Goal: Navigation & Orientation: Find specific page/section

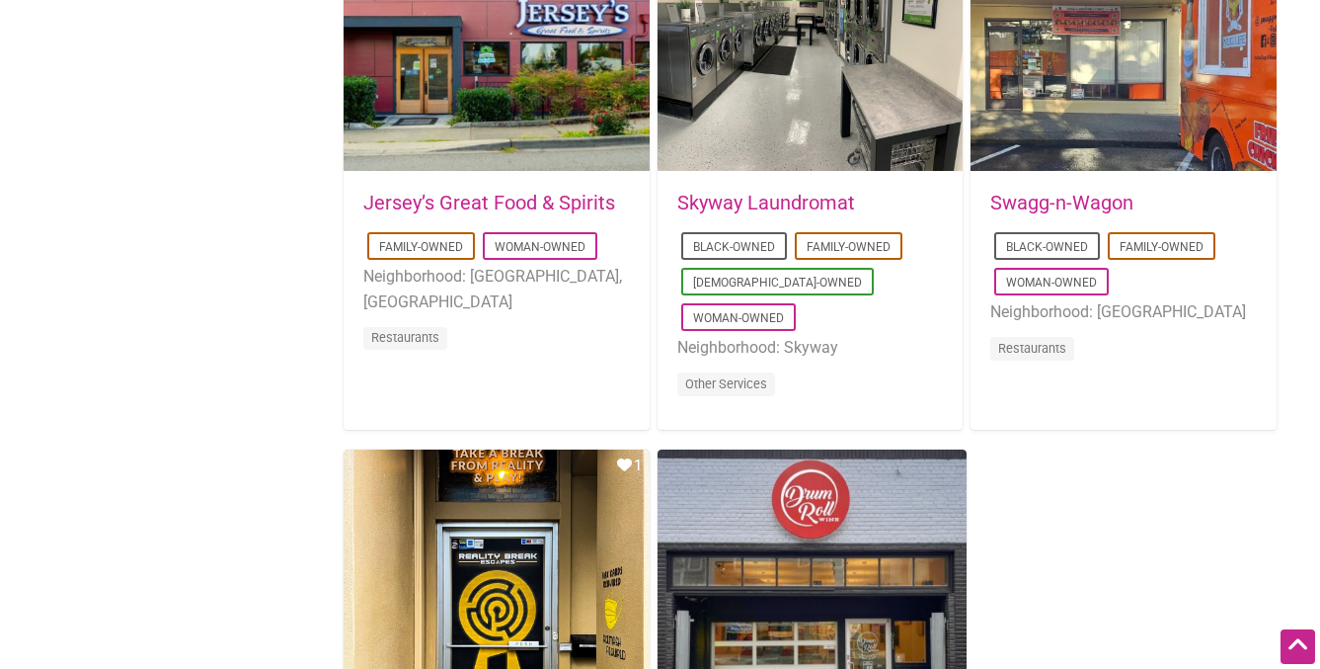
scroll to position [2657, 0]
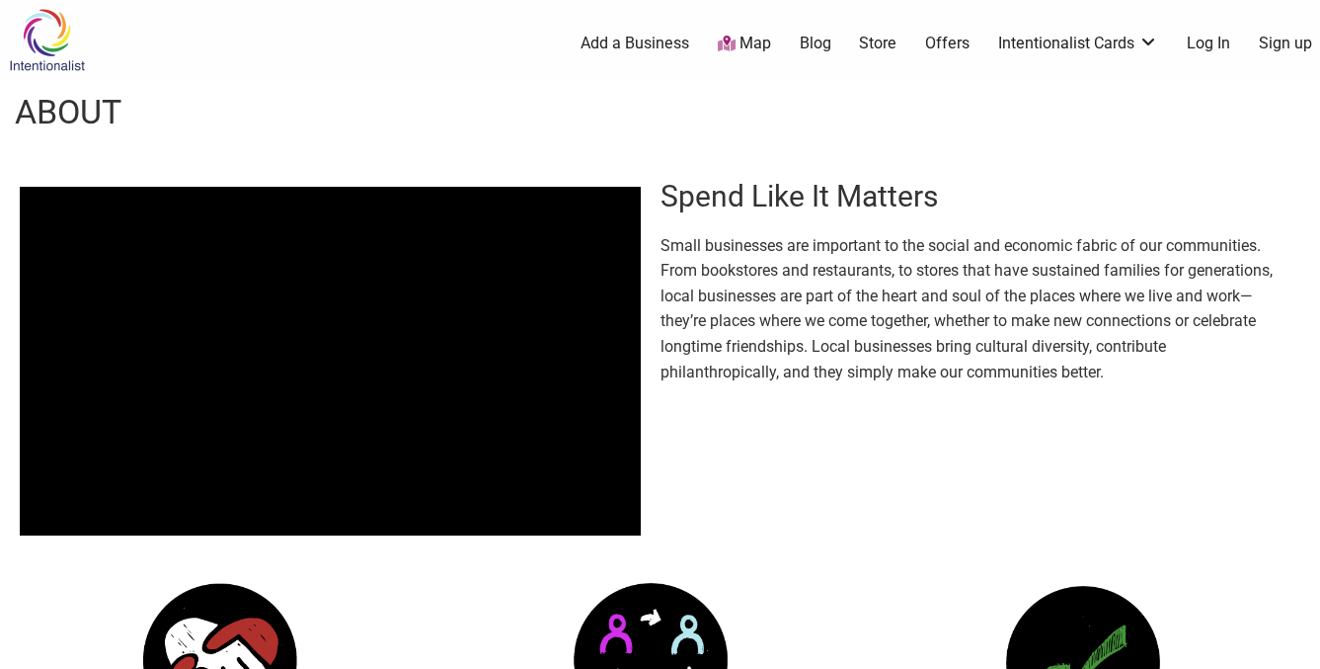
click at [727, 40] on icon at bounding box center [727, 44] width 18 height 16
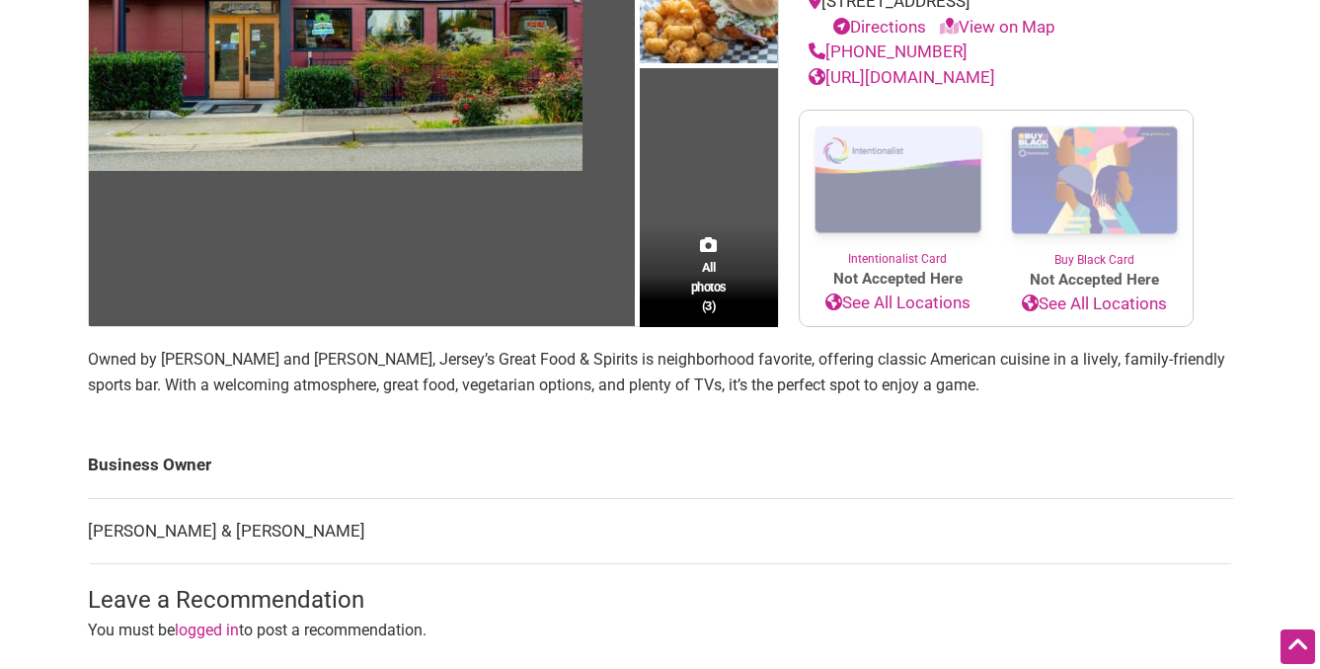
scroll to position [329, 0]
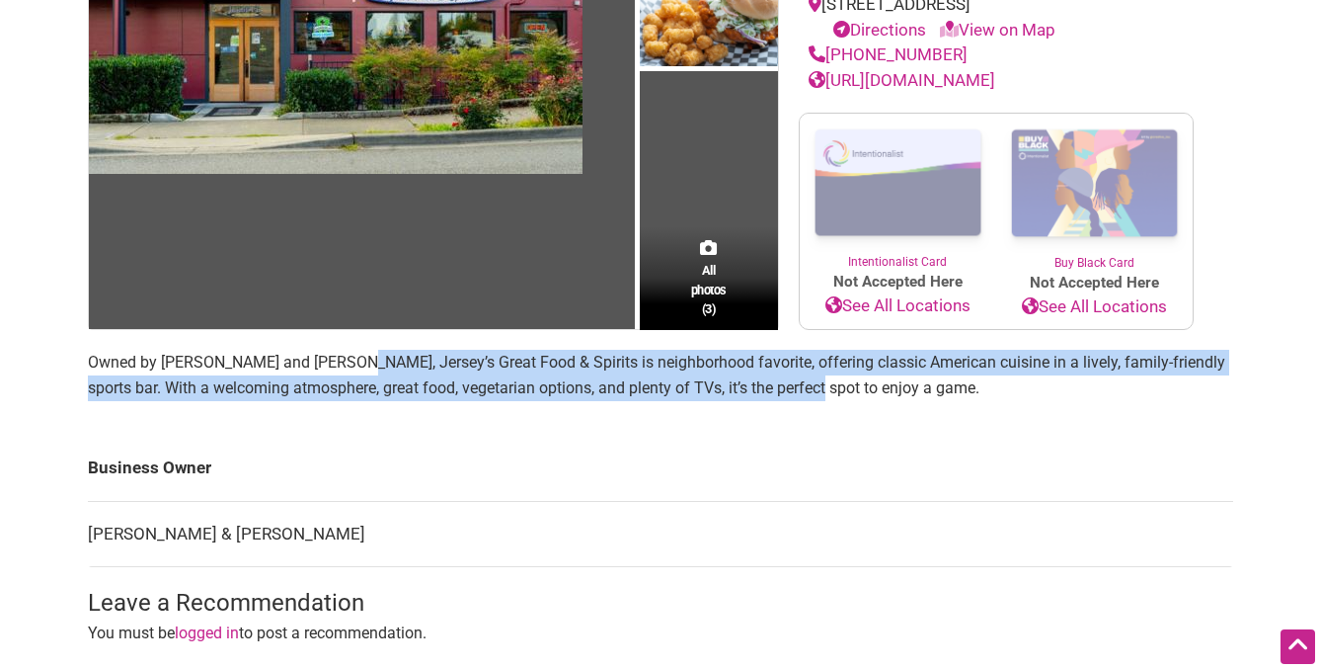
drag, startPoint x: 350, startPoint y: 362, endPoint x: 803, endPoint y: 385, distance: 453.9
click at [803, 385] on p "Owned by Brian Patneaude and Theodora Wright, Jersey’s Great Food & Spirits is …" at bounding box center [661, 375] width 1146 height 50
click at [804, 385] on p "Owned by Brian Patneaude and Theodora Wright, Jersey’s Great Food & Spirits is …" at bounding box center [661, 375] width 1146 height 50
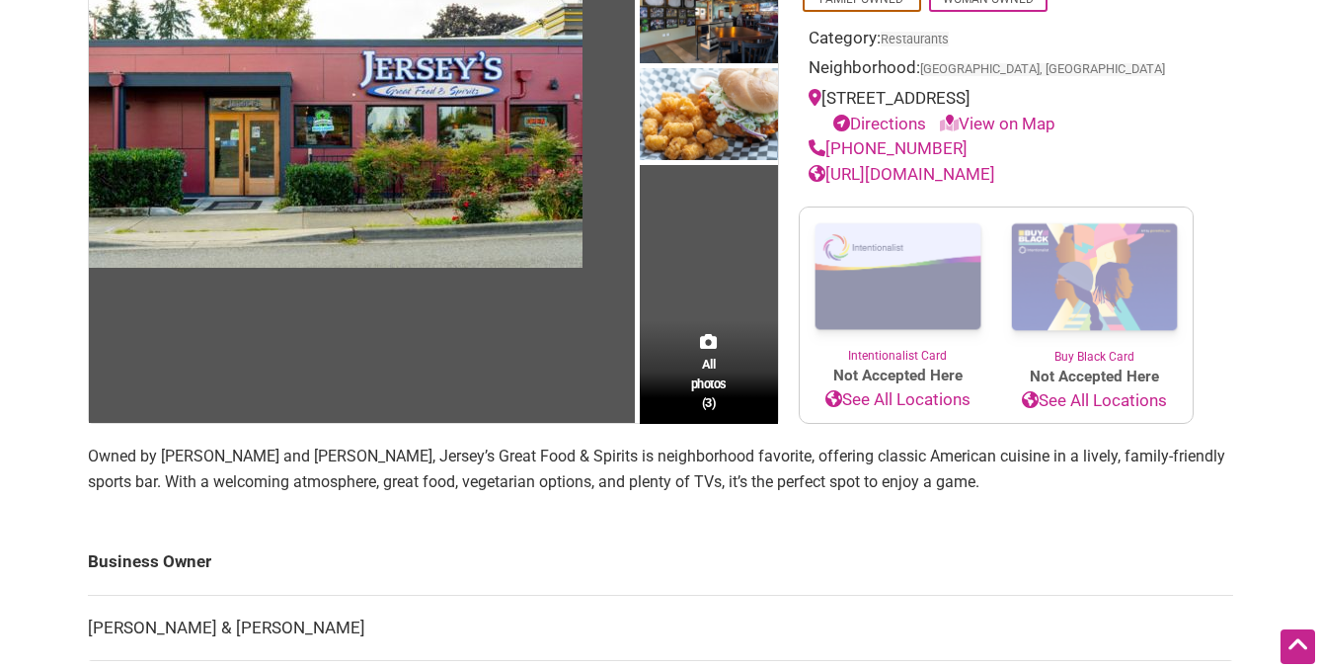
scroll to position [0, 0]
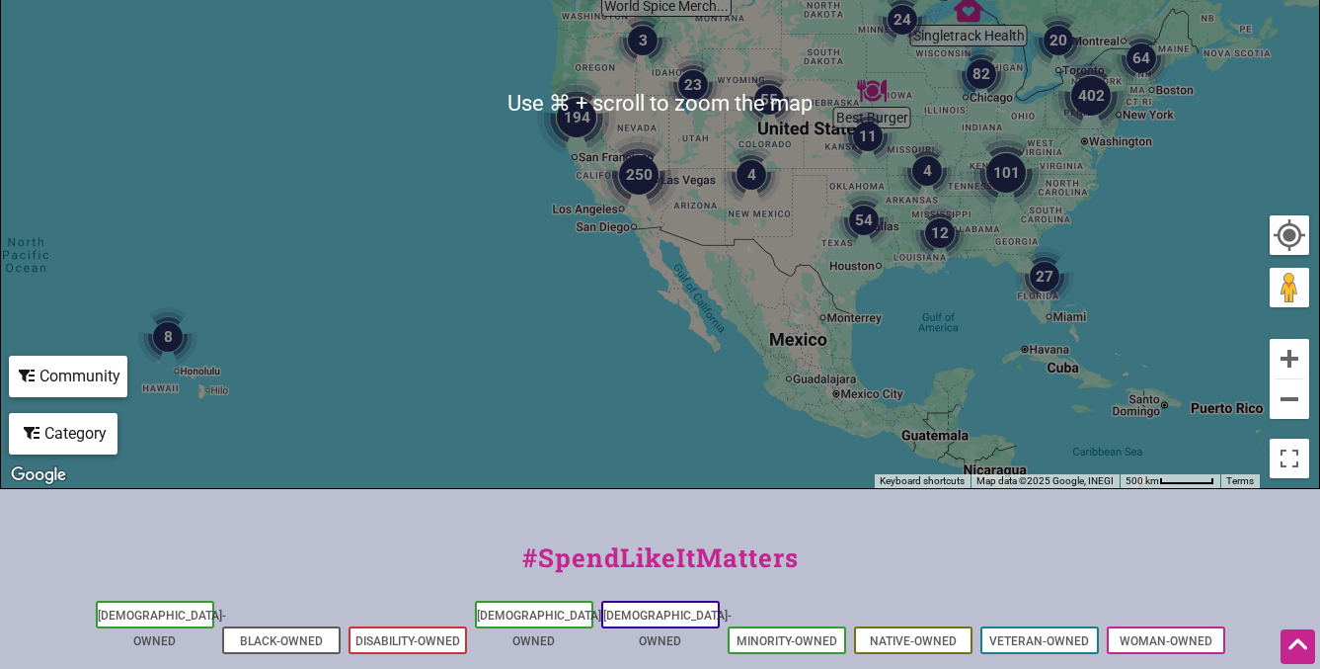
scroll to position [576, 0]
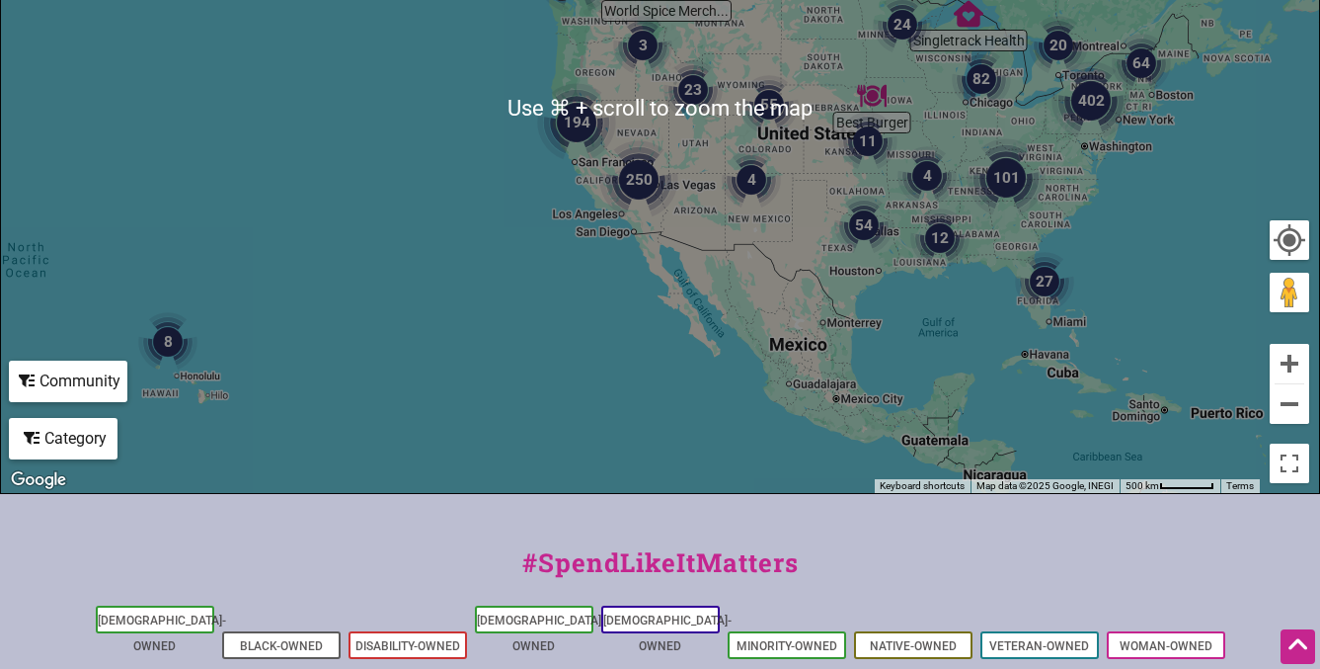
click at [1144, 132] on div "To navigate, press the arrow keys." at bounding box center [660, 108] width 1318 height 768
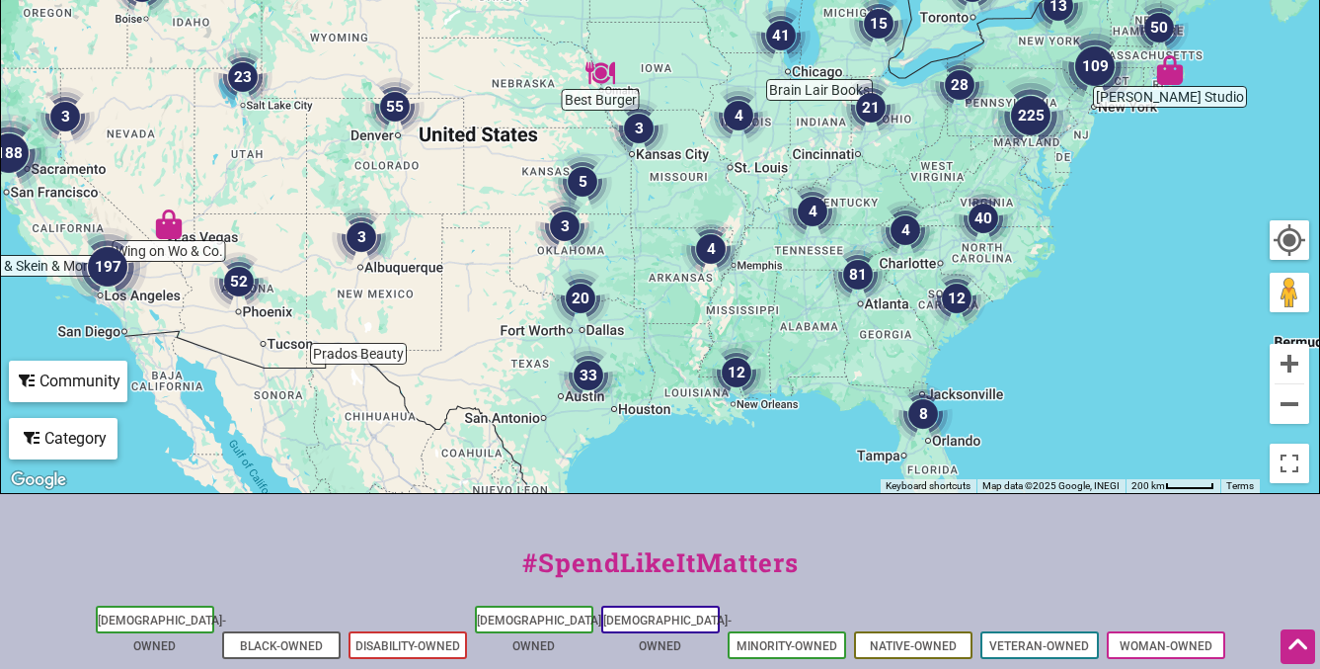
click at [979, 106] on img "28" at bounding box center [959, 84] width 59 height 59
click at [979, 106] on div "To navigate, press the arrow keys." at bounding box center [660, 108] width 1318 height 768
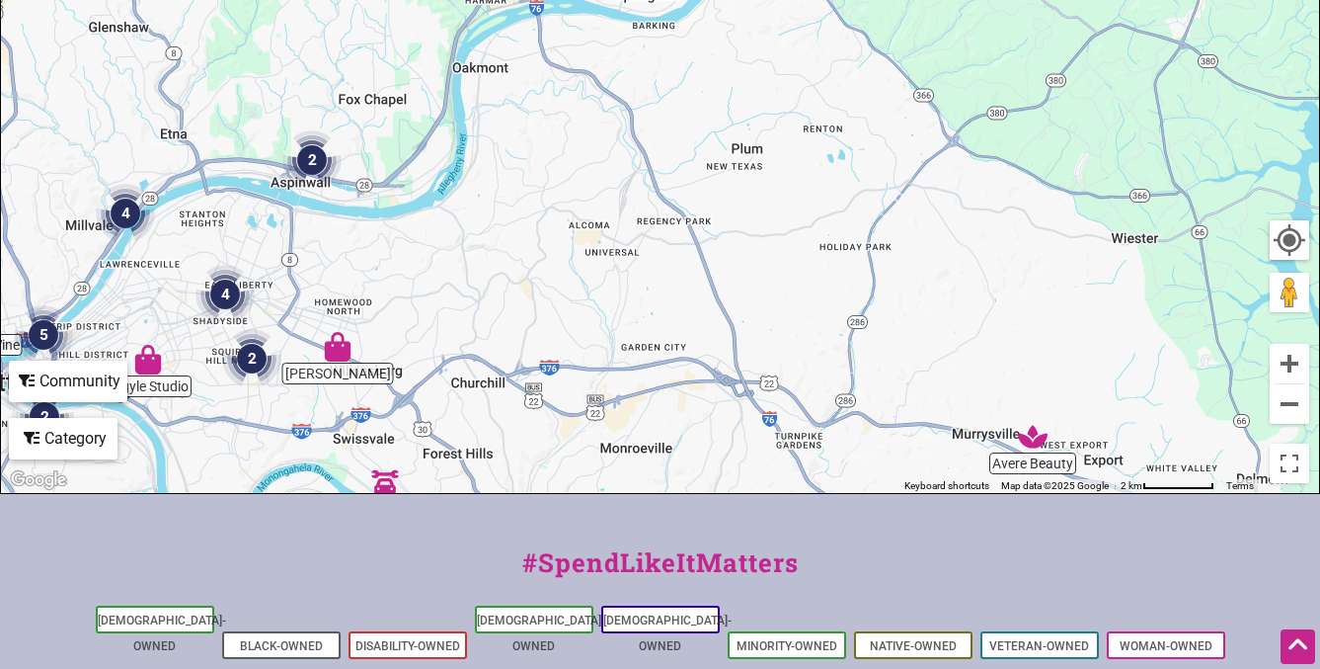
drag, startPoint x: 987, startPoint y: 117, endPoint x: 918, endPoint y: 256, distance: 155.0
click at [916, 260] on div "To navigate, press the arrow keys." at bounding box center [660, 108] width 1318 height 768
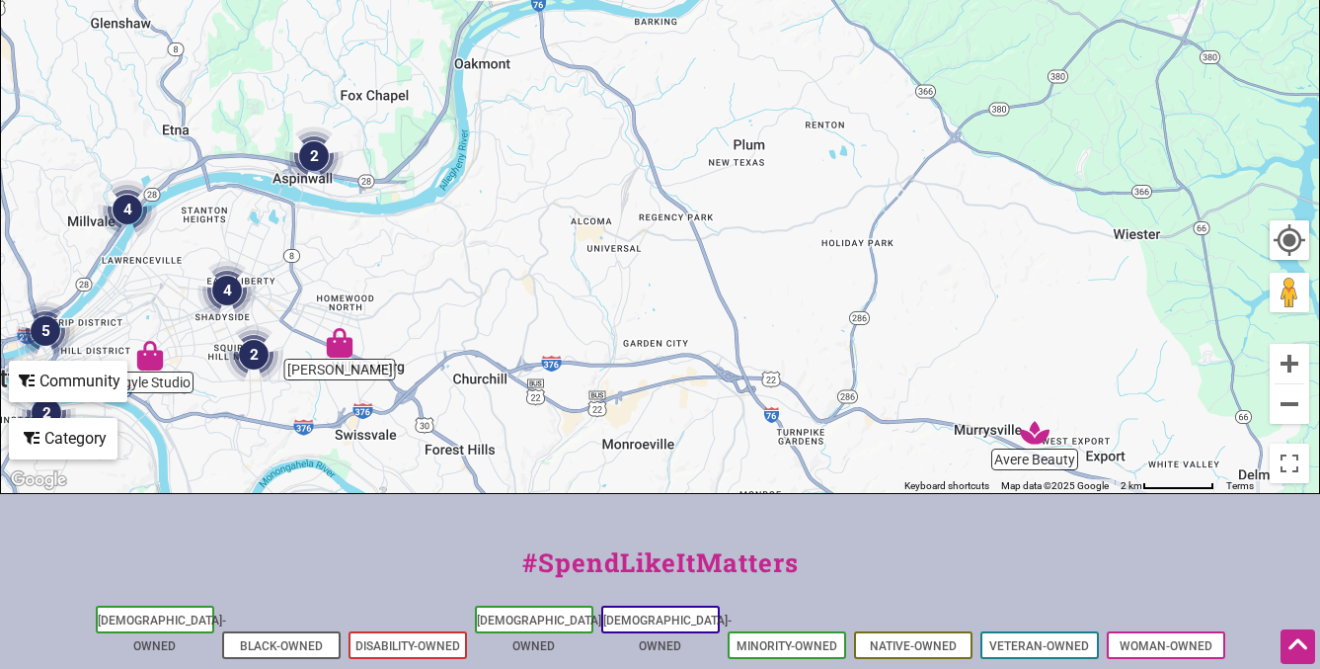
scroll to position [580, 0]
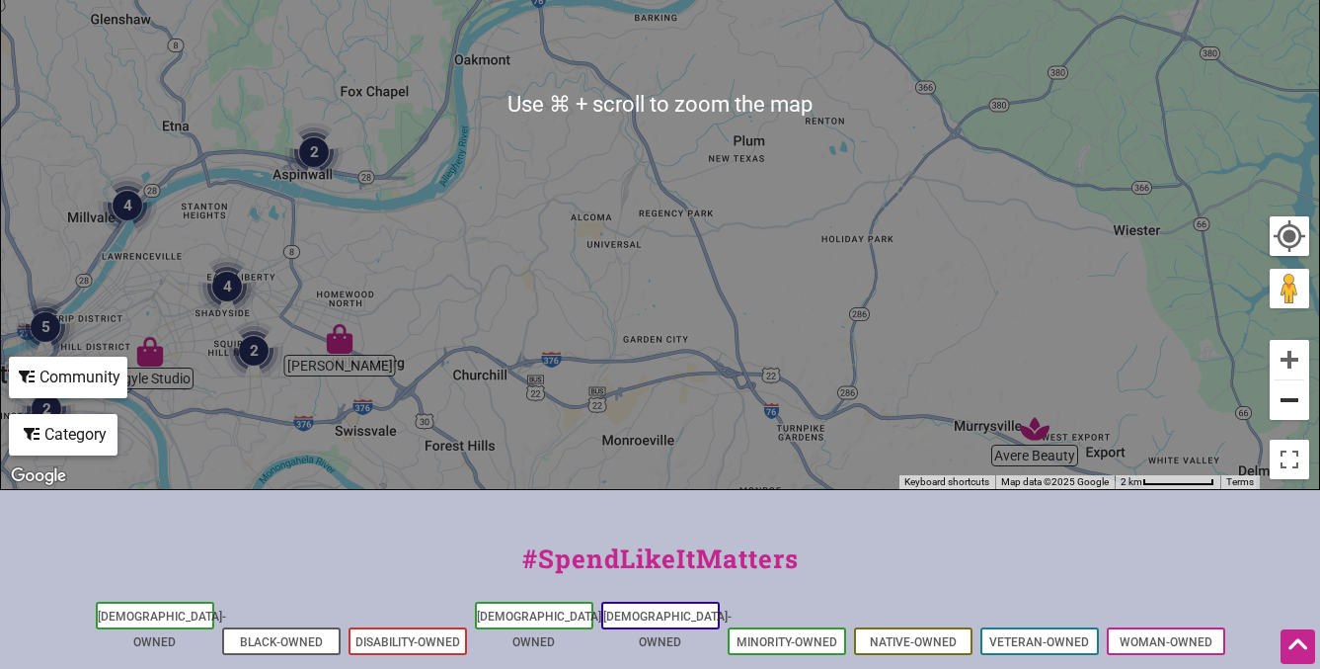
click at [1278, 402] on button "Zoom out" at bounding box center [1290, 400] width 40 height 40
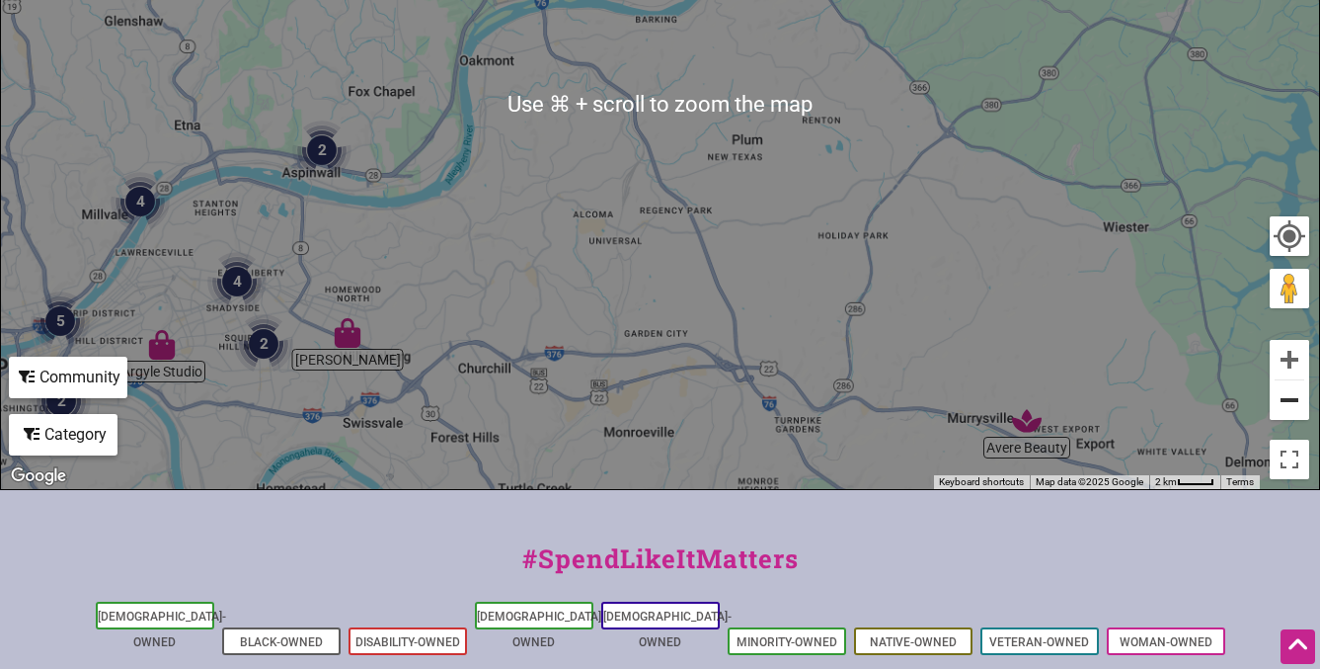
click at [1278, 402] on button "Zoom out" at bounding box center [1290, 400] width 40 height 40
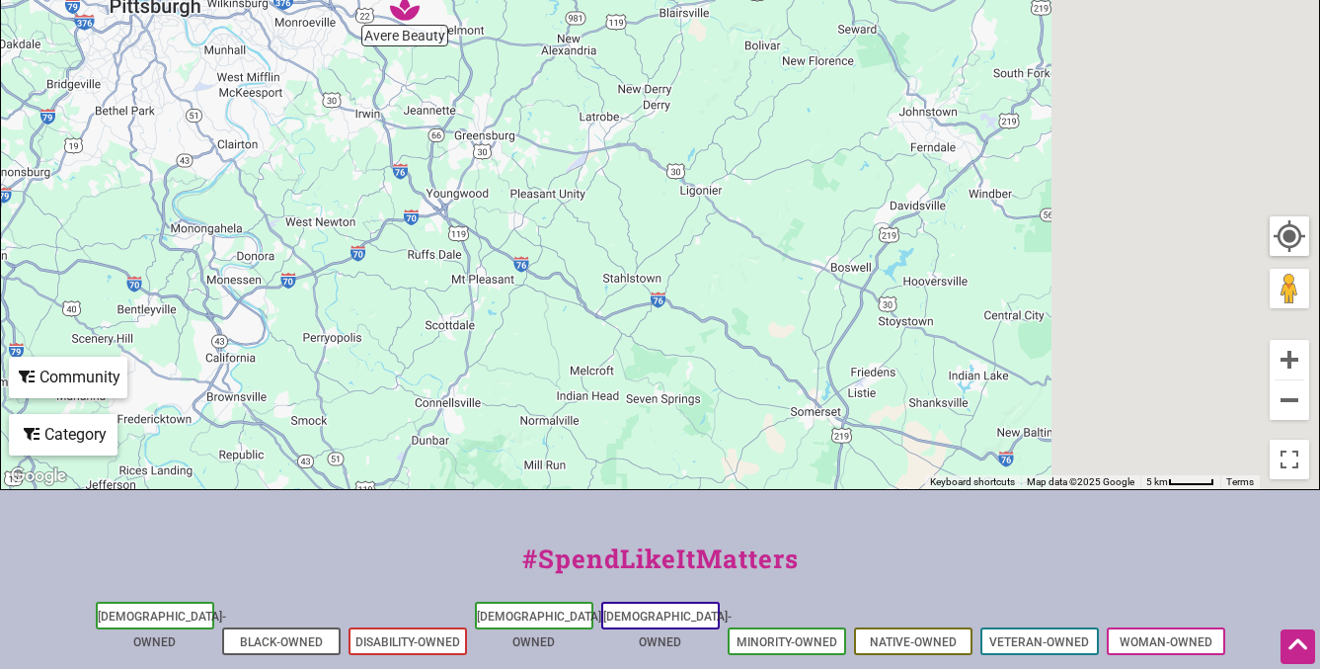
drag, startPoint x: 766, startPoint y: 213, endPoint x: 303, endPoint y: -42, distance: 529.1
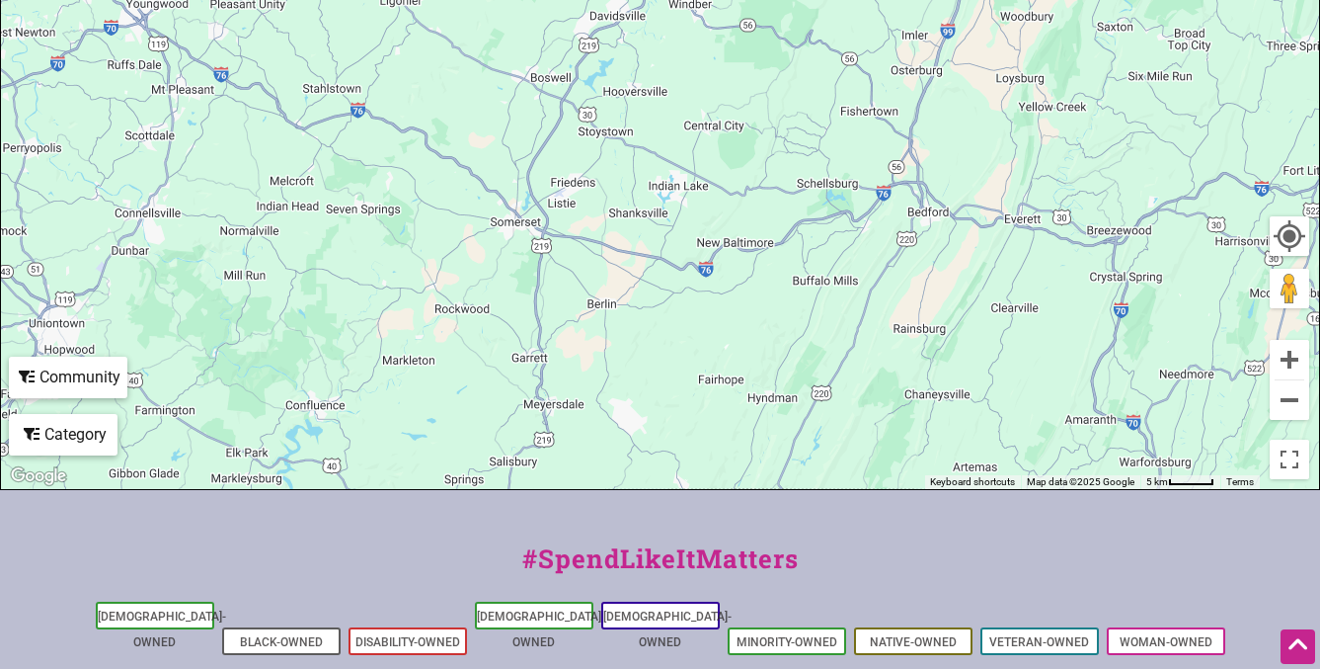
drag, startPoint x: 728, startPoint y: 199, endPoint x: 135, endPoint y: 36, distance: 614.6
click at [140, 38] on div "To navigate, press the arrow keys." at bounding box center [660, 105] width 1318 height 768
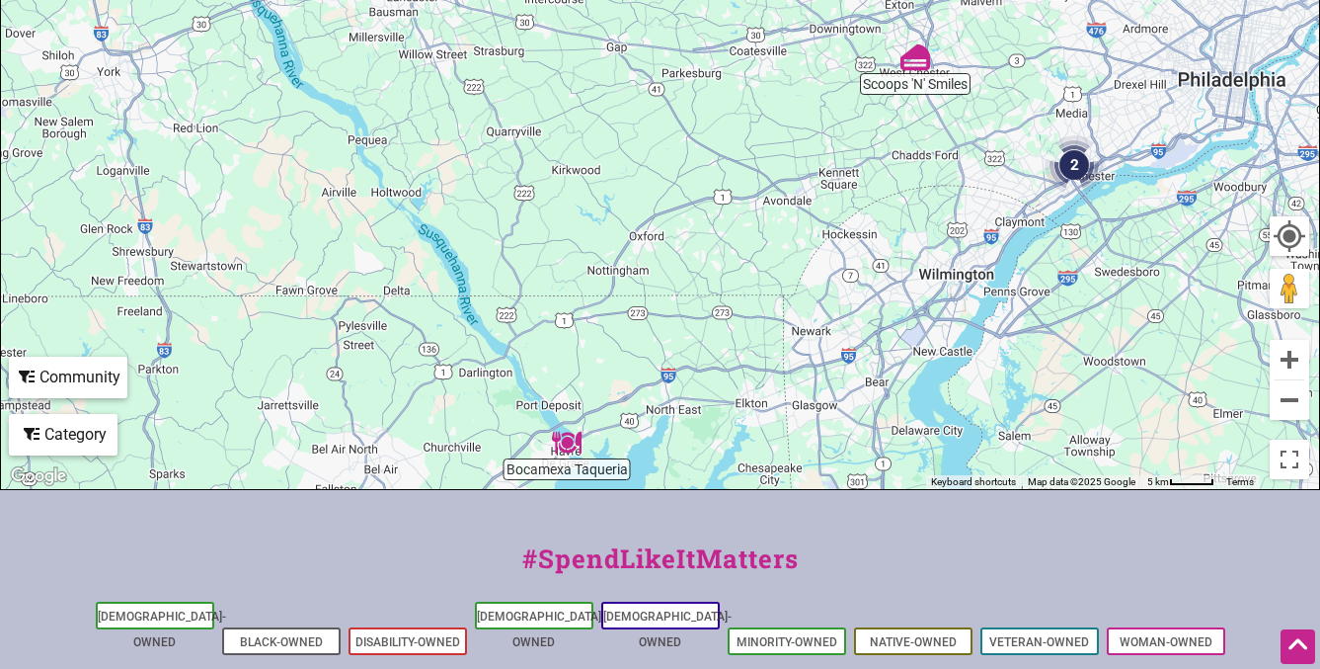
drag, startPoint x: 897, startPoint y: 148, endPoint x: 691, endPoint y: 430, distance: 348.5
click at [691, 430] on div "To navigate, press the arrow keys." at bounding box center [660, 105] width 1318 height 768
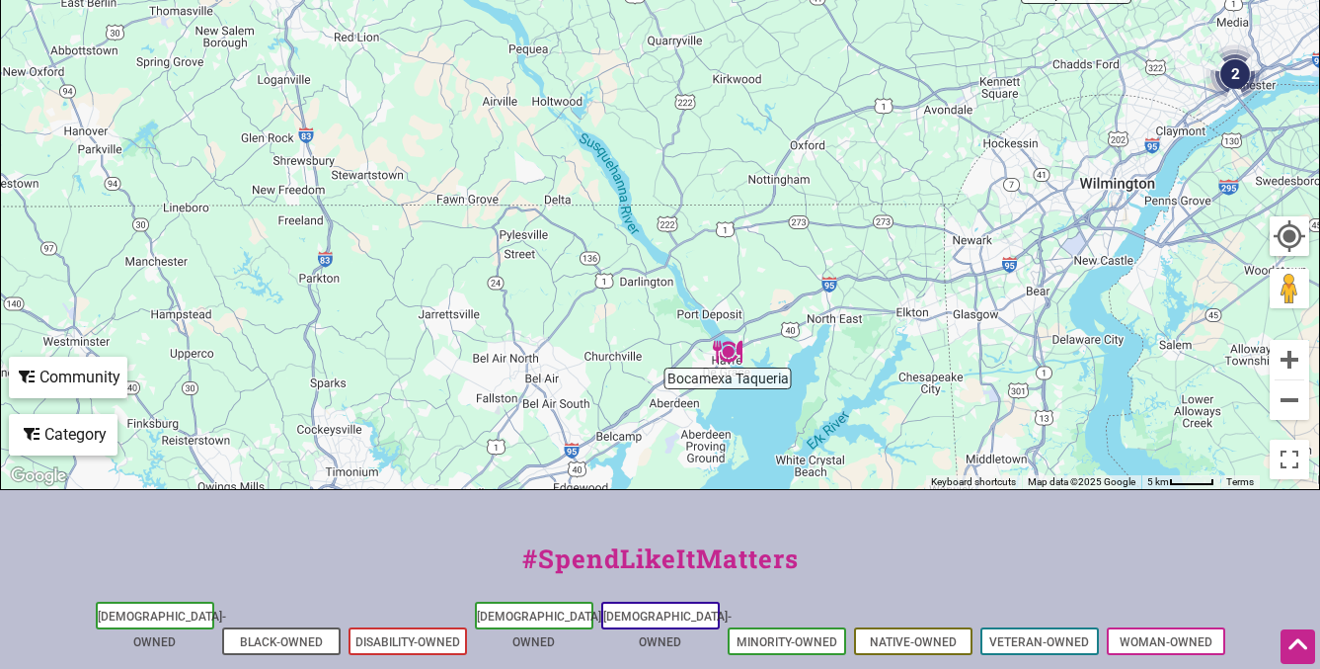
drag, startPoint x: 597, startPoint y: 390, endPoint x: 482, endPoint y: 458, distance: 133.3
click at [482, 457] on div "To navigate, press the arrow keys." at bounding box center [660, 105] width 1318 height 768
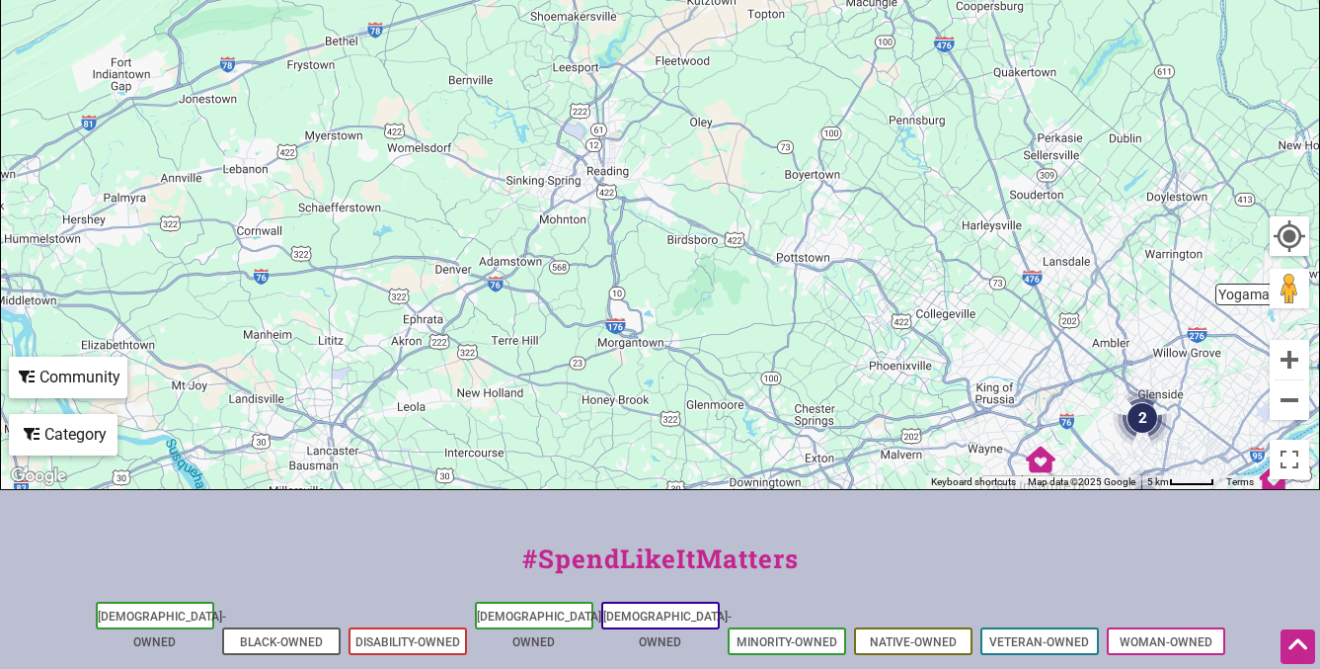
drag, startPoint x: 691, startPoint y: 452, endPoint x: 695, endPoint y: 468, distance: 16.3
click at [695, 468] on div "To navigate, press the arrow keys." at bounding box center [660, 105] width 1318 height 768
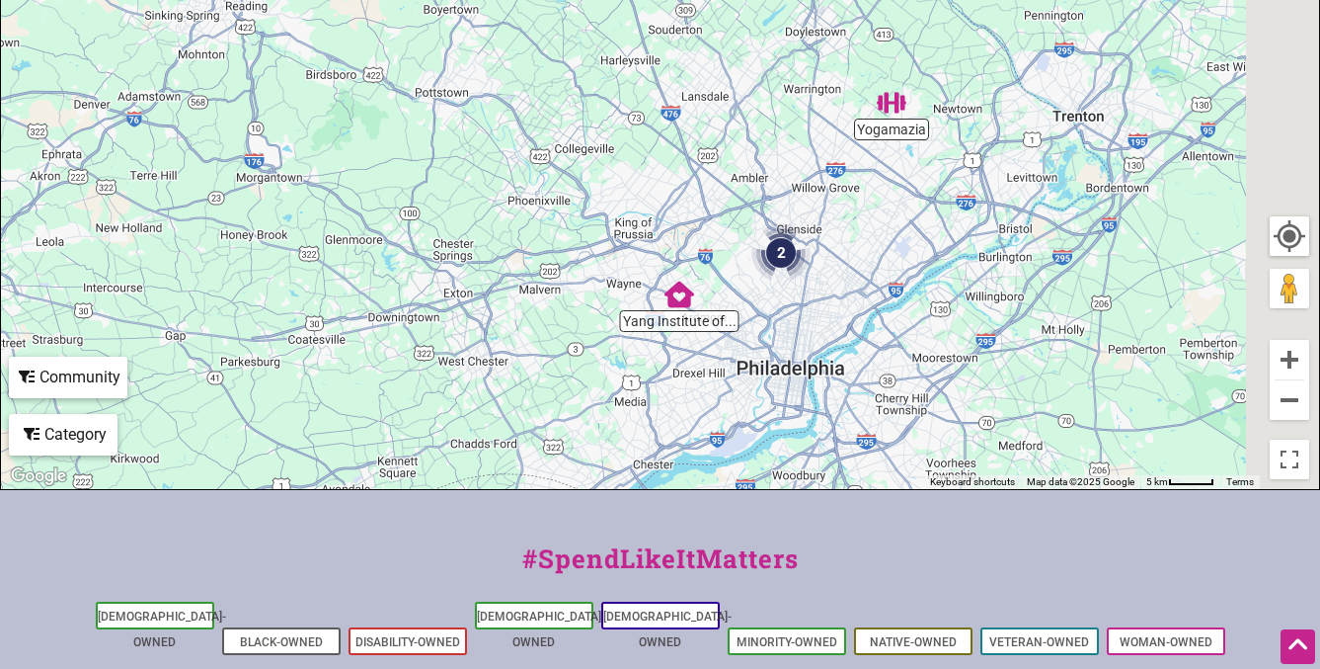
drag, startPoint x: 578, startPoint y: 75, endPoint x: 439, endPoint y: 28, distance: 146.2
click at [439, 28] on div "To navigate, press the arrow keys." at bounding box center [660, 105] width 1318 height 768
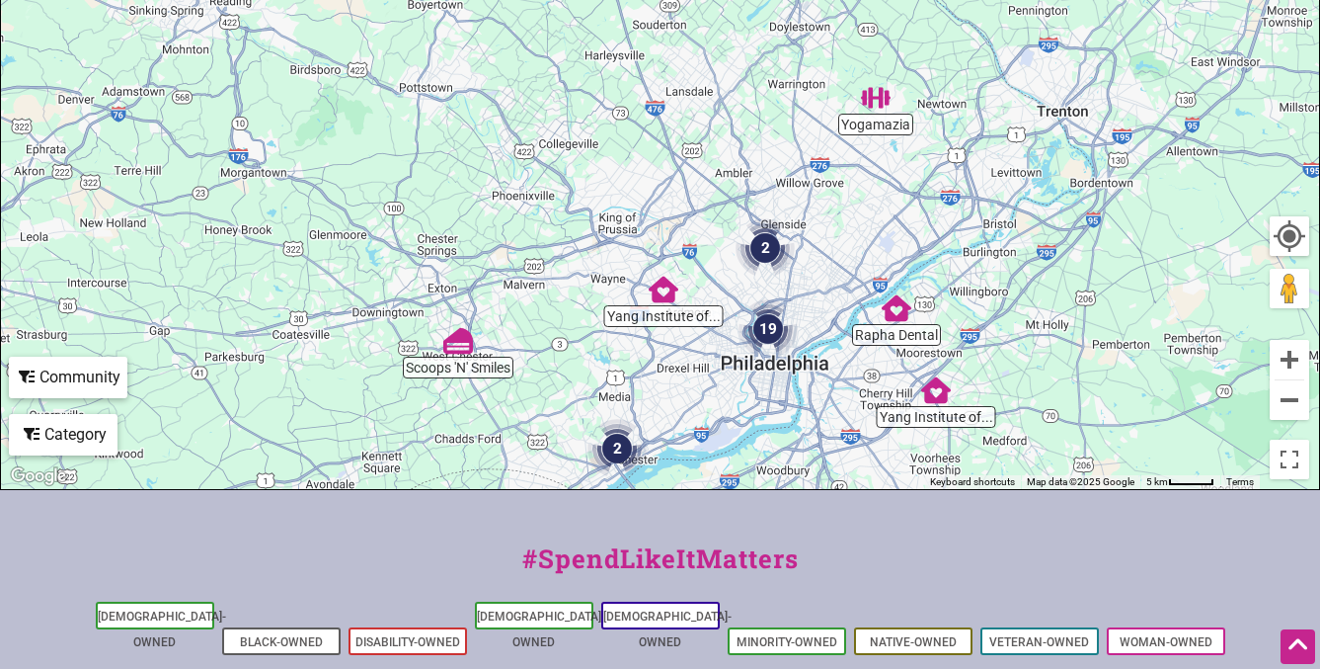
drag, startPoint x: 669, startPoint y: 211, endPoint x: 780, endPoint y: 558, distance: 364.2
click at [766, 574] on div "Intentionalist Spend like it matters 0 Add a Business Map Blog Store Offers Int…" at bounding box center [660, 202] width 1320 height 1565
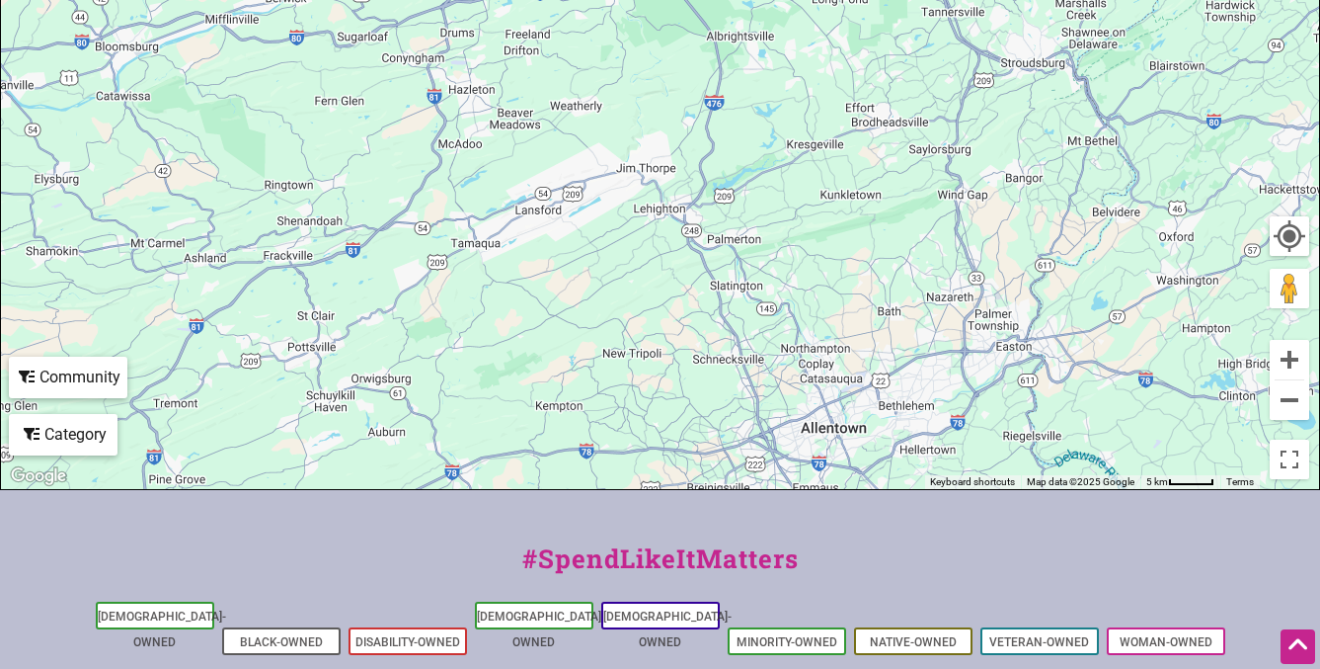
click at [747, 434] on div "To navigate, press the arrow keys." at bounding box center [660, 105] width 1318 height 768
click at [857, 386] on div "To navigate, press the arrow keys." at bounding box center [660, 105] width 1318 height 768
click at [854, 401] on div "To navigate, press the arrow keys." at bounding box center [660, 105] width 1318 height 768
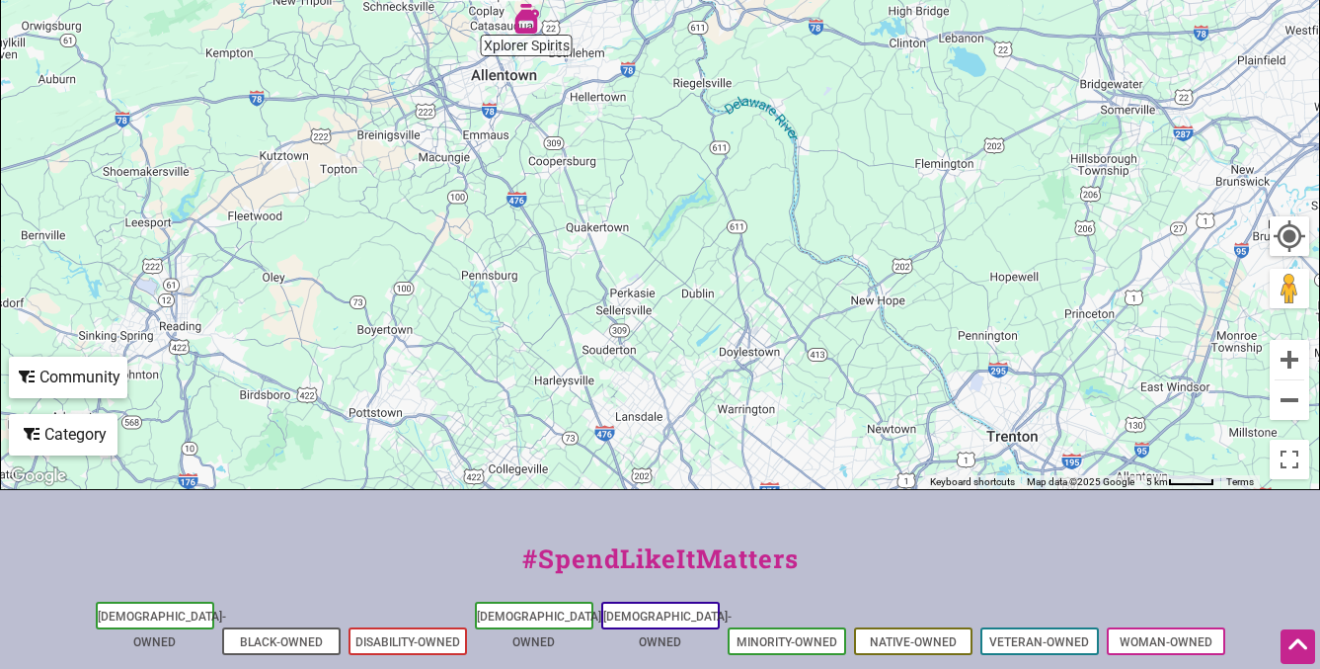
drag, startPoint x: 717, startPoint y: 353, endPoint x: 400, endPoint y: 33, distance: 450.4
click at [400, 33] on div "To navigate, press the arrow keys." at bounding box center [660, 105] width 1318 height 768
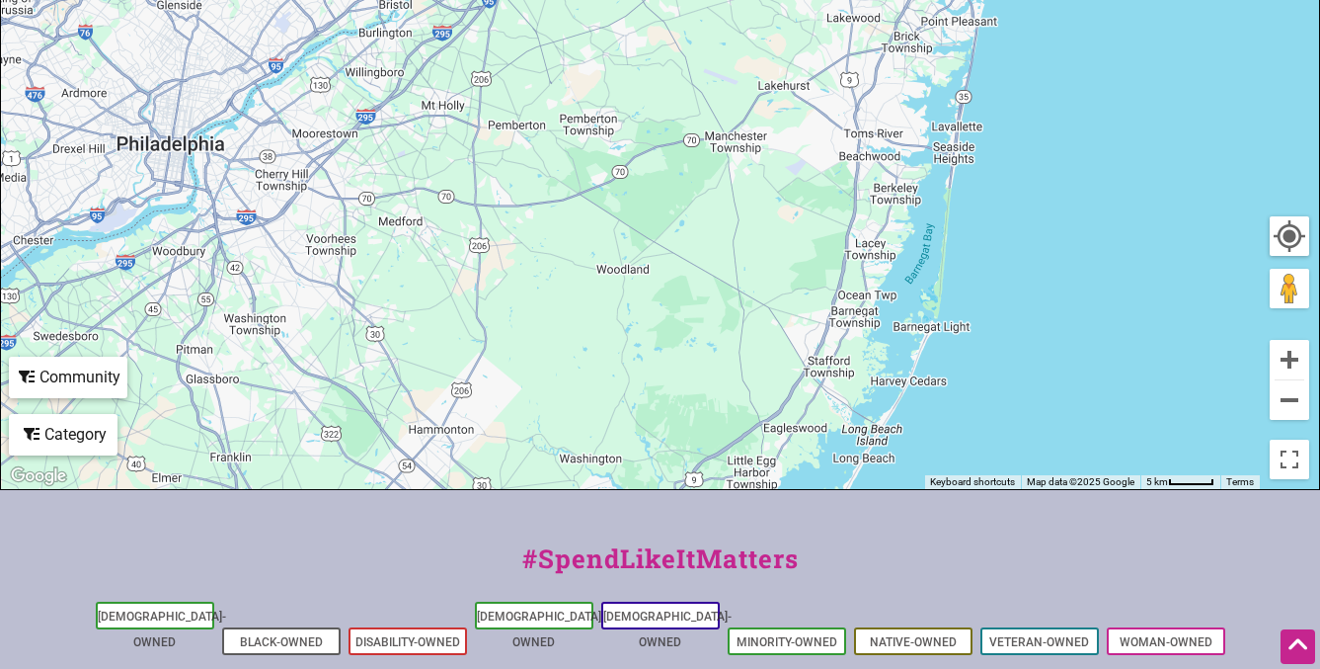
drag, startPoint x: 608, startPoint y: 172, endPoint x: 1126, endPoint y: 229, distance: 520.7
click at [1126, 229] on div "To navigate, press the arrow keys." at bounding box center [660, 105] width 1318 height 768
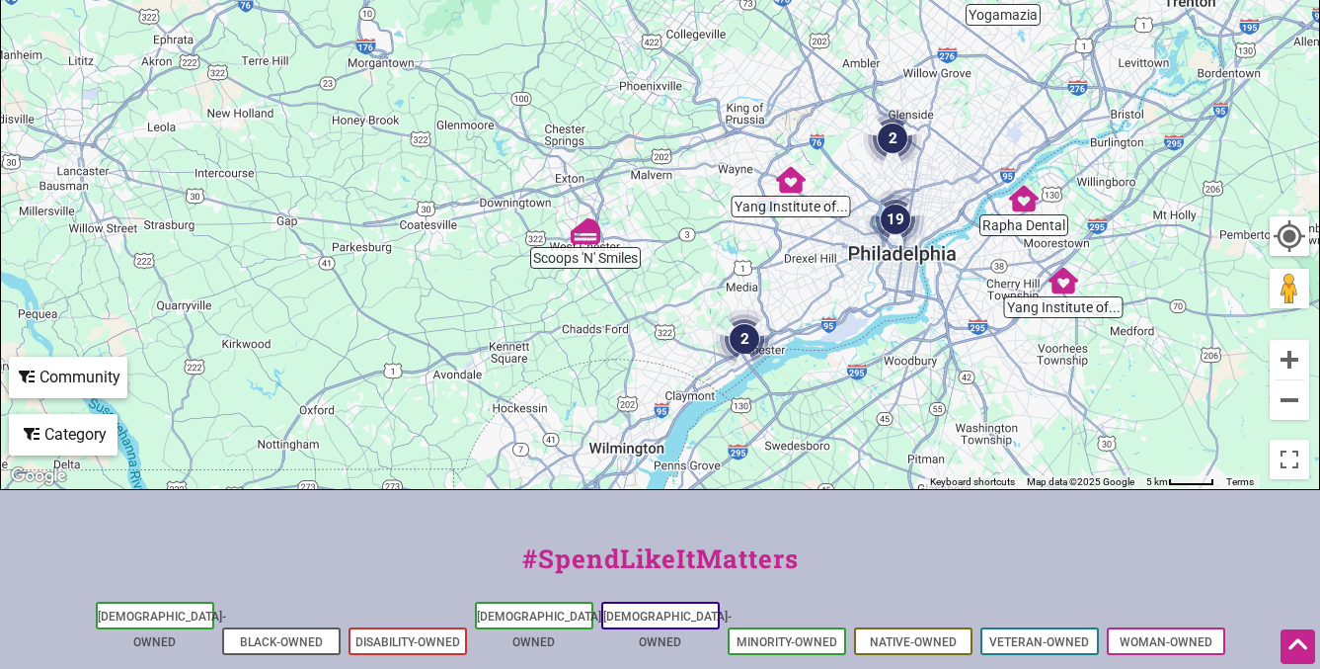
click at [801, 213] on div "To navigate, press the arrow keys." at bounding box center [660, 105] width 1318 height 768
click at [802, 204] on div "To navigate, press the arrow keys." at bounding box center [660, 105] width 1318 height 768
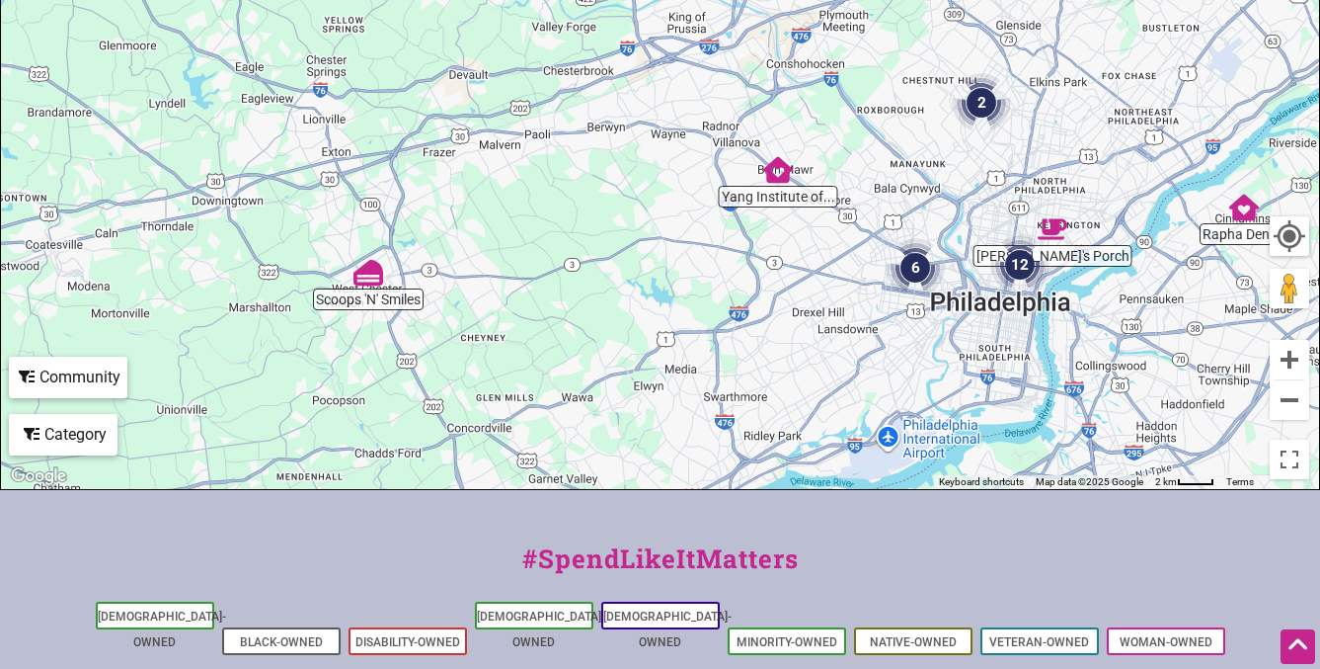
click at [404, 300] on div "To navigate, press the arrow keys." at bounding box center [660, 105] width 1318 height 768
click at [372, 312] on div "To navigate, press the arrow keys." at bounding box center [660, 105] width 1318 height 768
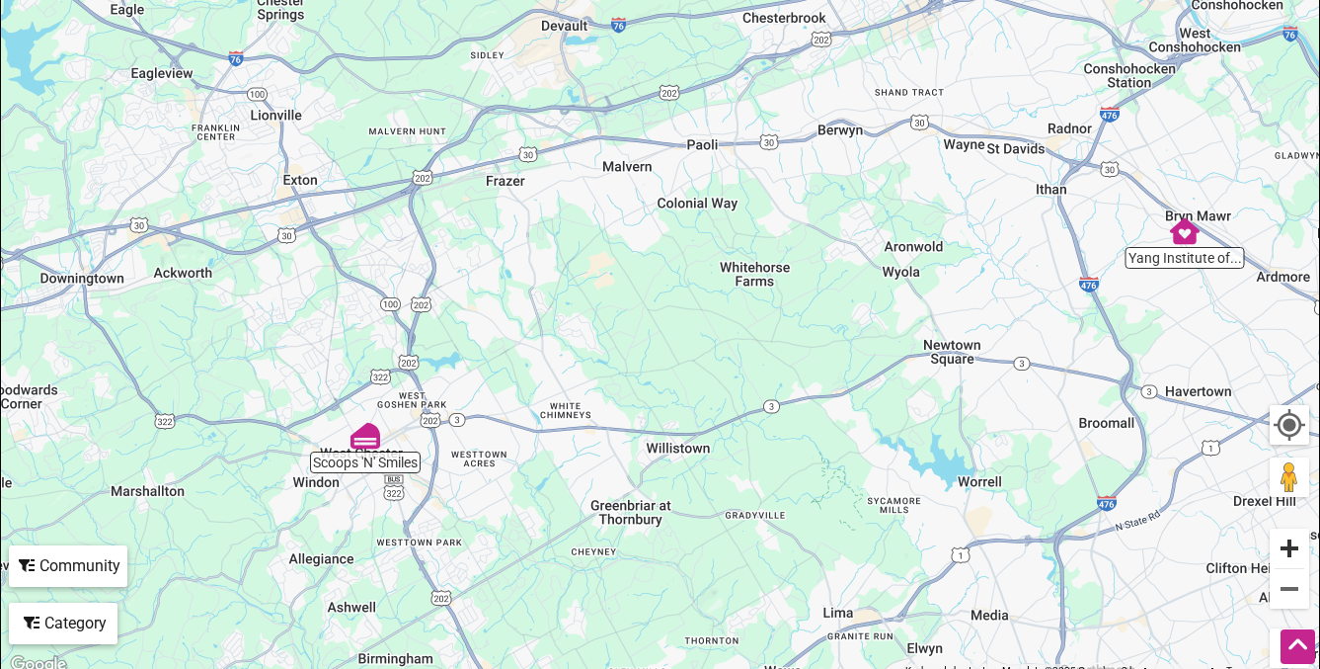
scroll to position [400, 0]
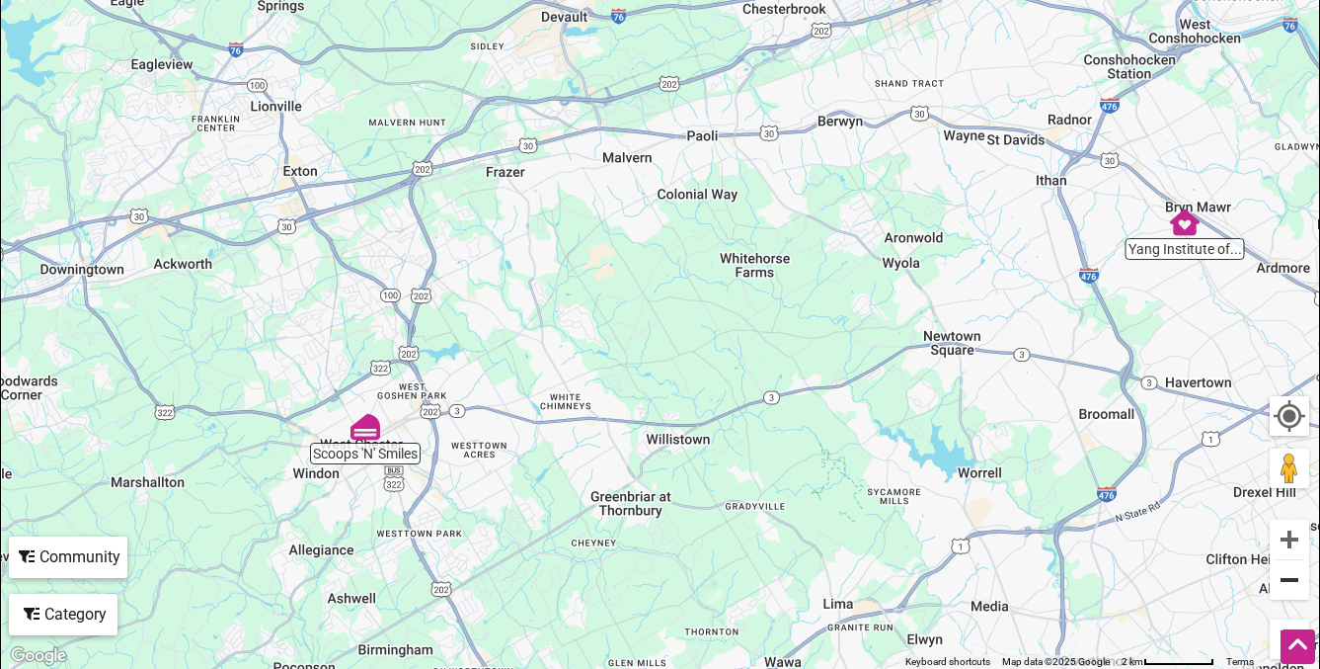
click at [1289, 575] on button "Zoom out" at bounding box center [1290, 580] width 40 height 40
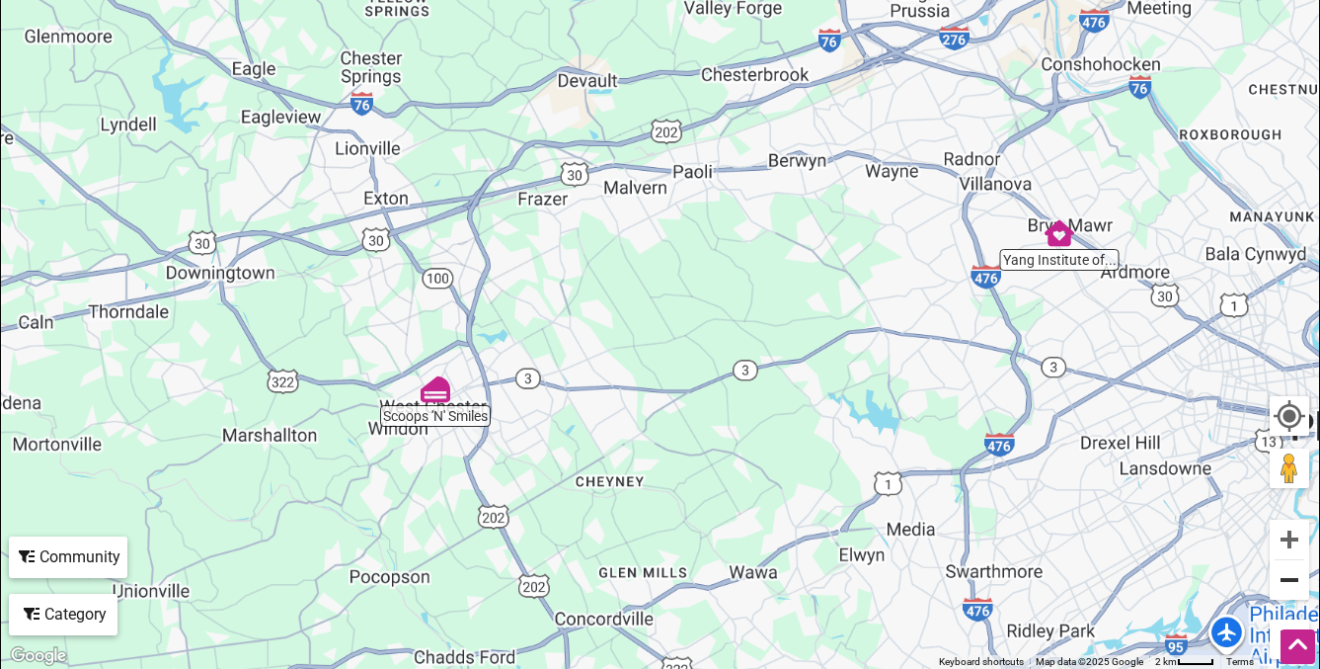
click at [1289, 575] on button "Zoom out" at bounding box center [1290, 580] width 40 height 40
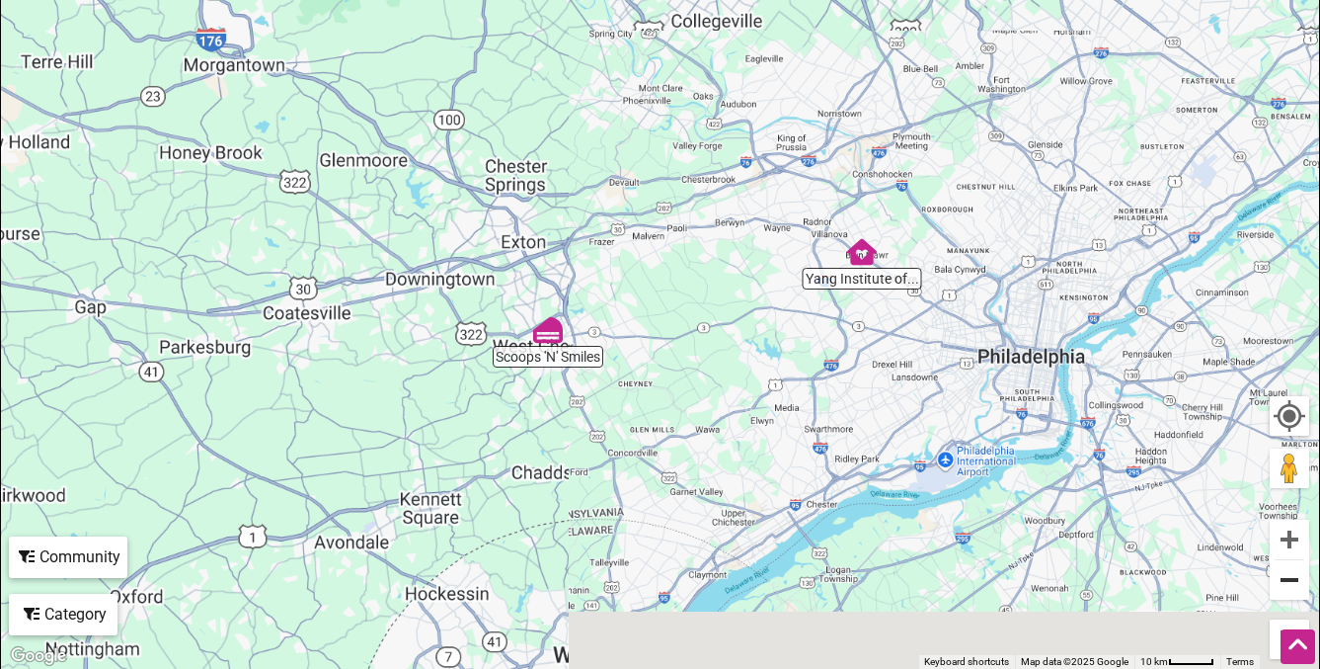
click at [1289, 575] on button "Zoom out" at bounding box center [1290, 580] width 40 height 40
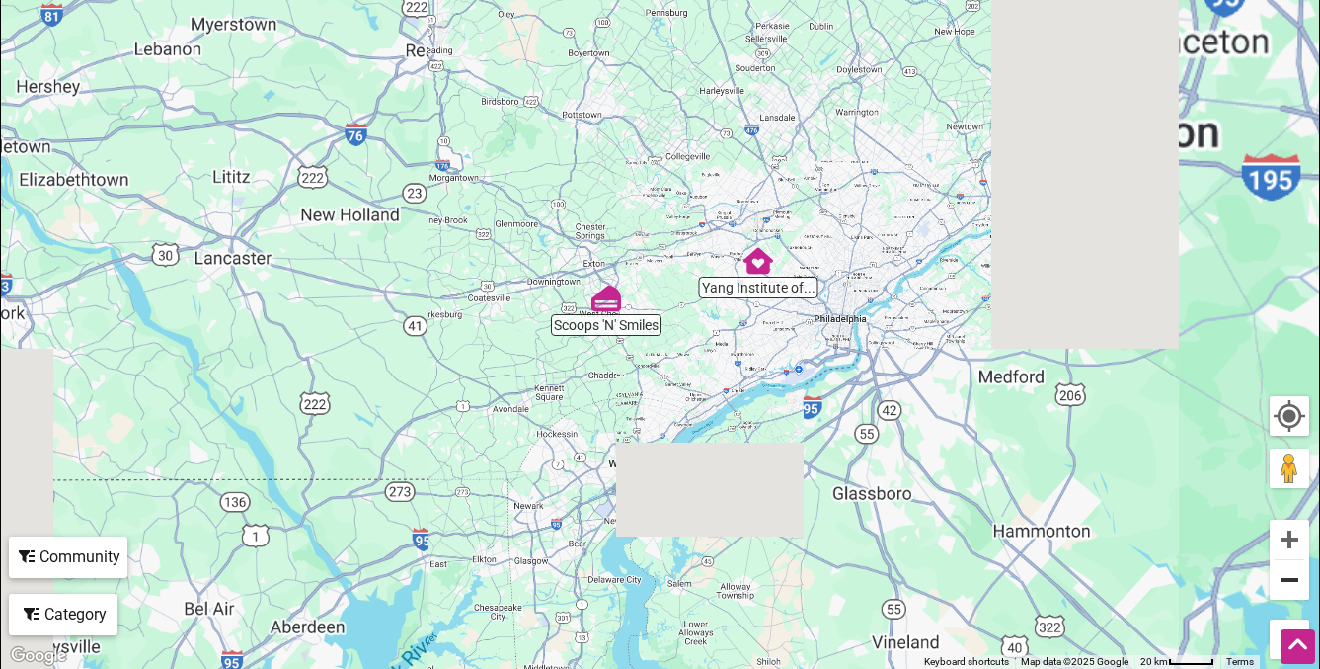
click at [1289, 575] on button "Zoom out" at bounding box center [1290, 580] width 40 height 40
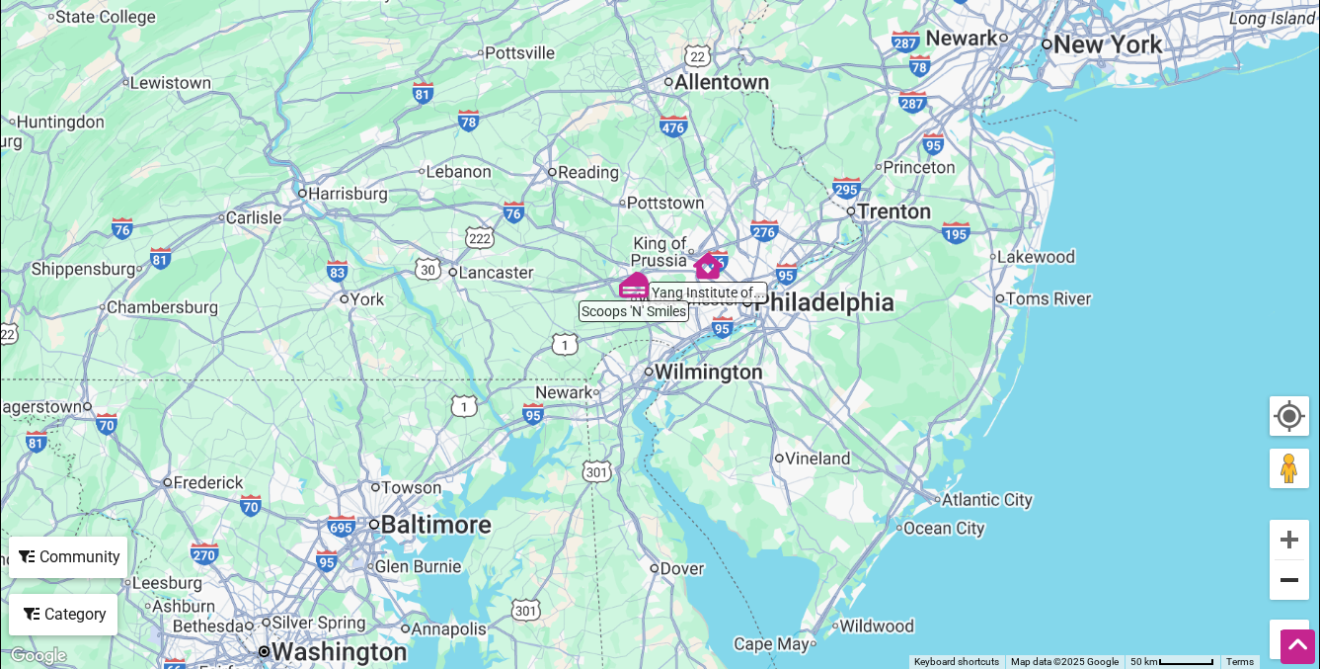
click at [1289, 575] on button "Zoom out" at bounding box center [1290, 580] width 40 height 40
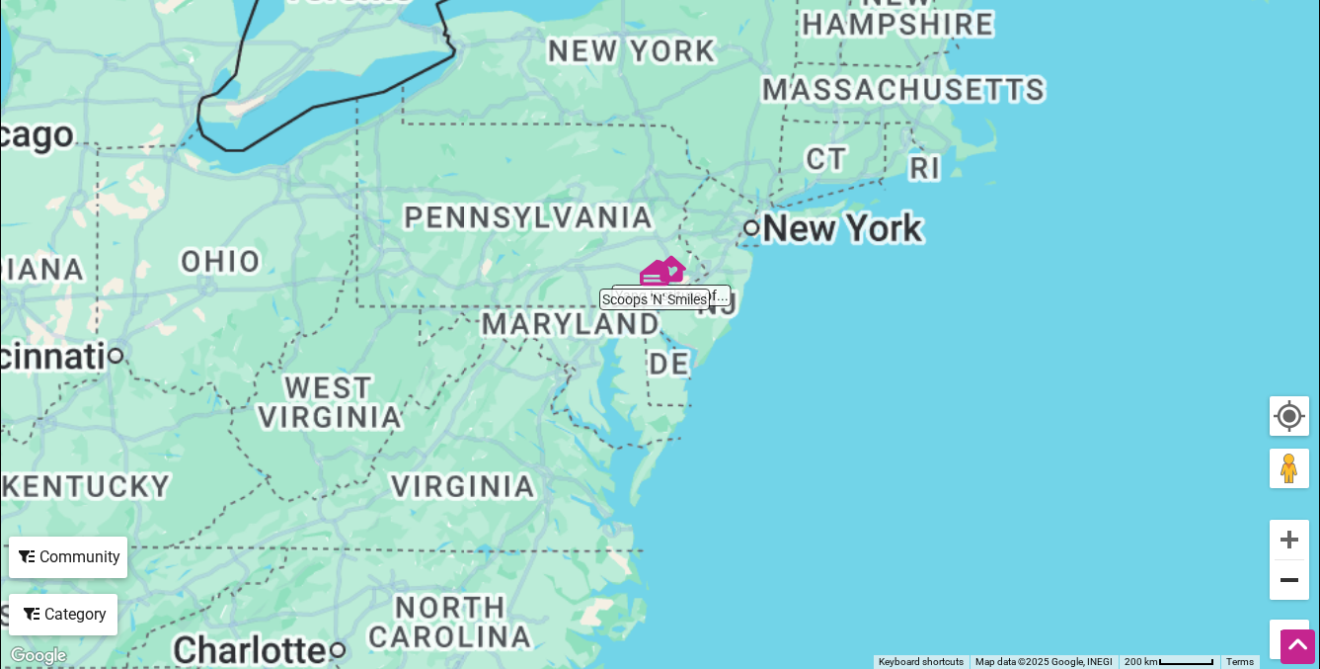
click at [1289, 575] on button "Zoom out" at bounding box center [1290, 580] width 40 height 40
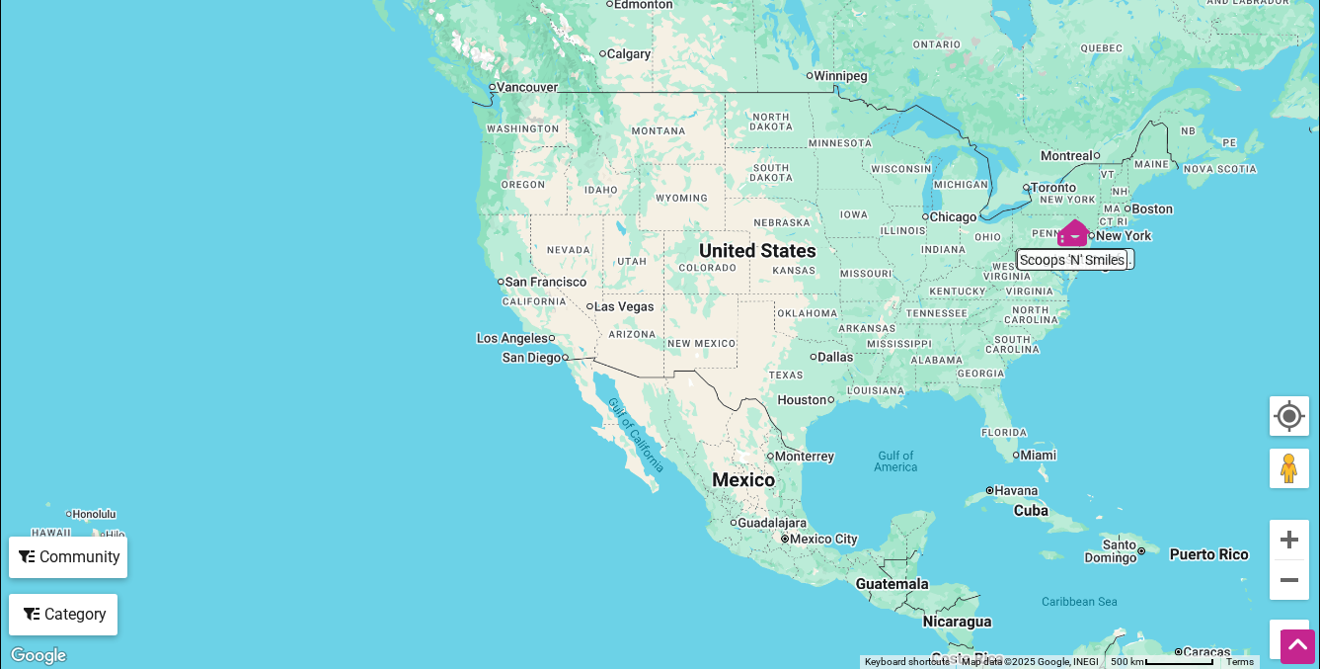
drag, startPoint x: 650, startPoint y: 357, endPoint x: 866, endPoint y: 419, distance: 225.1
click at [866, 420] on div "To navigate, press the arrow keys." at bounding box center [660, 284] width 1318 height 768
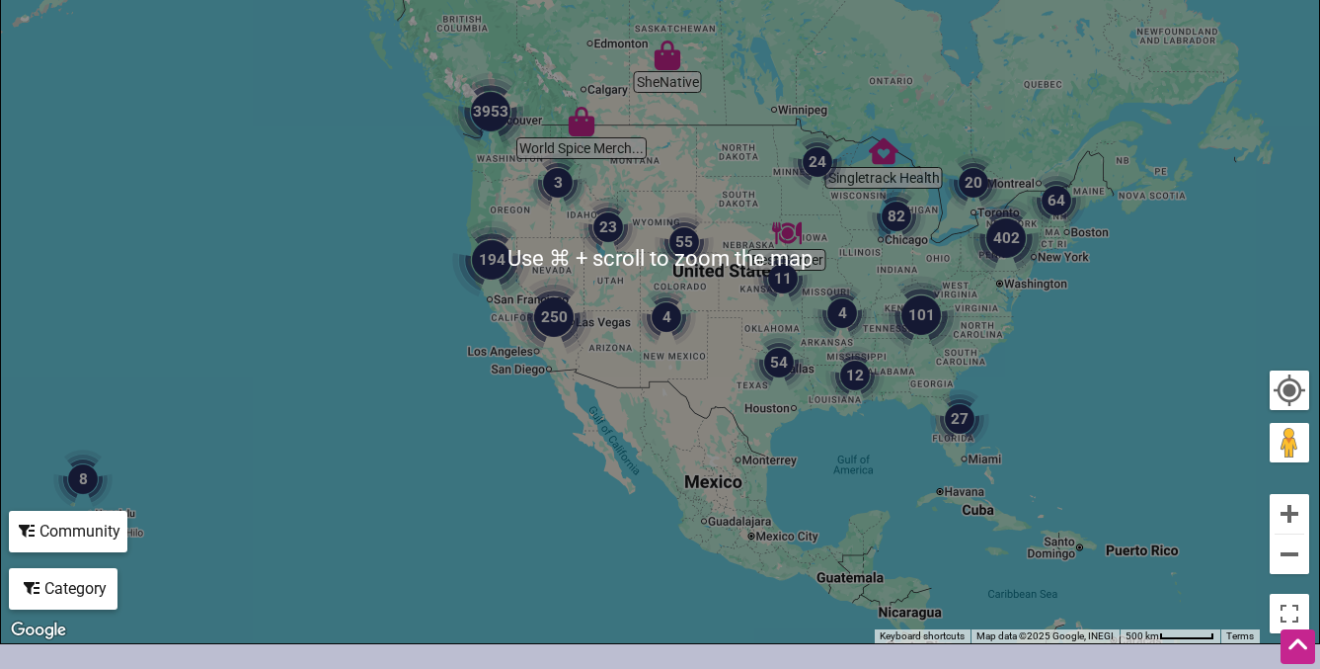
scroll to position [430, 0]
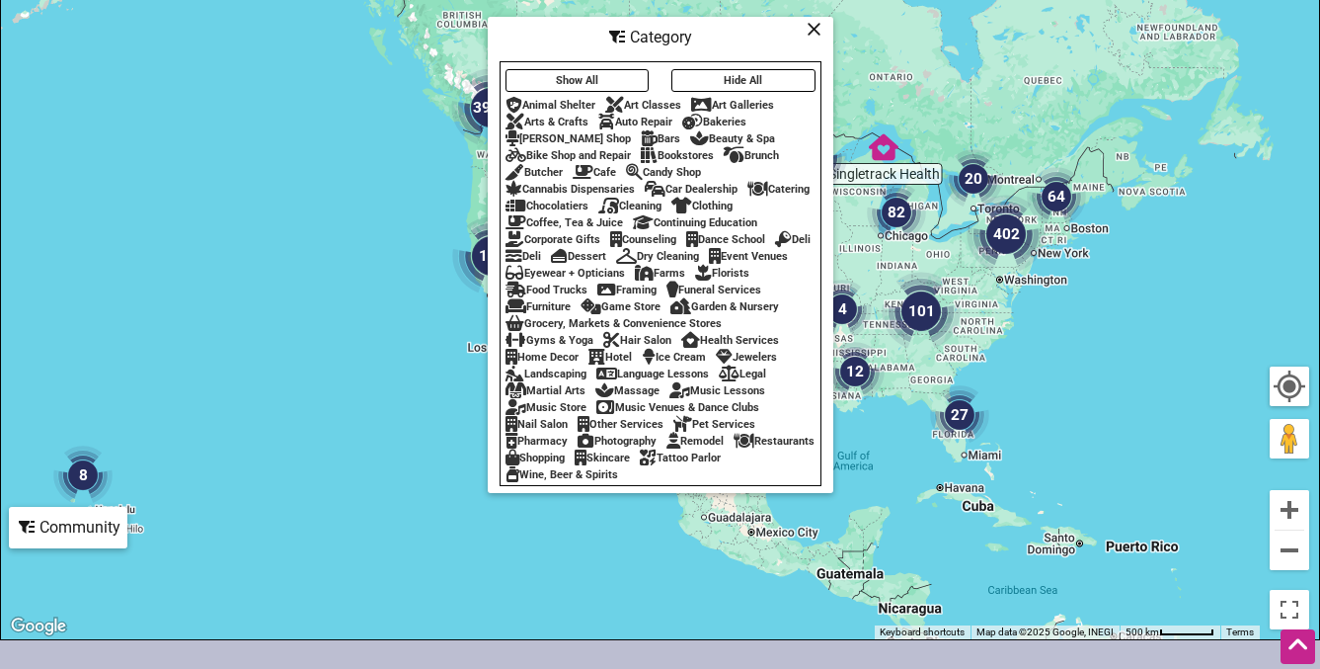
drag, startPoint x: 815, startPoint y: 29, endPoint x: 772, endPoint y: 51, distance: 48.2
click at [815, 29] on icon at bounding box center [814, 29] width 15 height 1
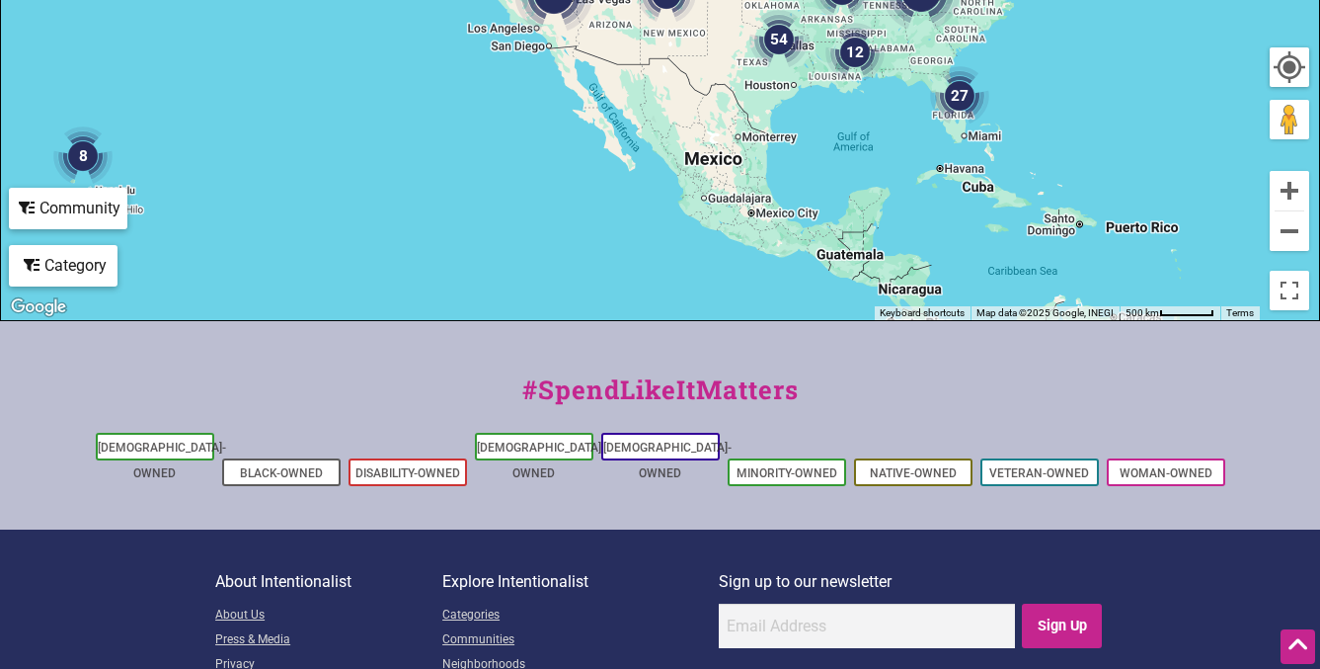
scroll to position [871, 0]
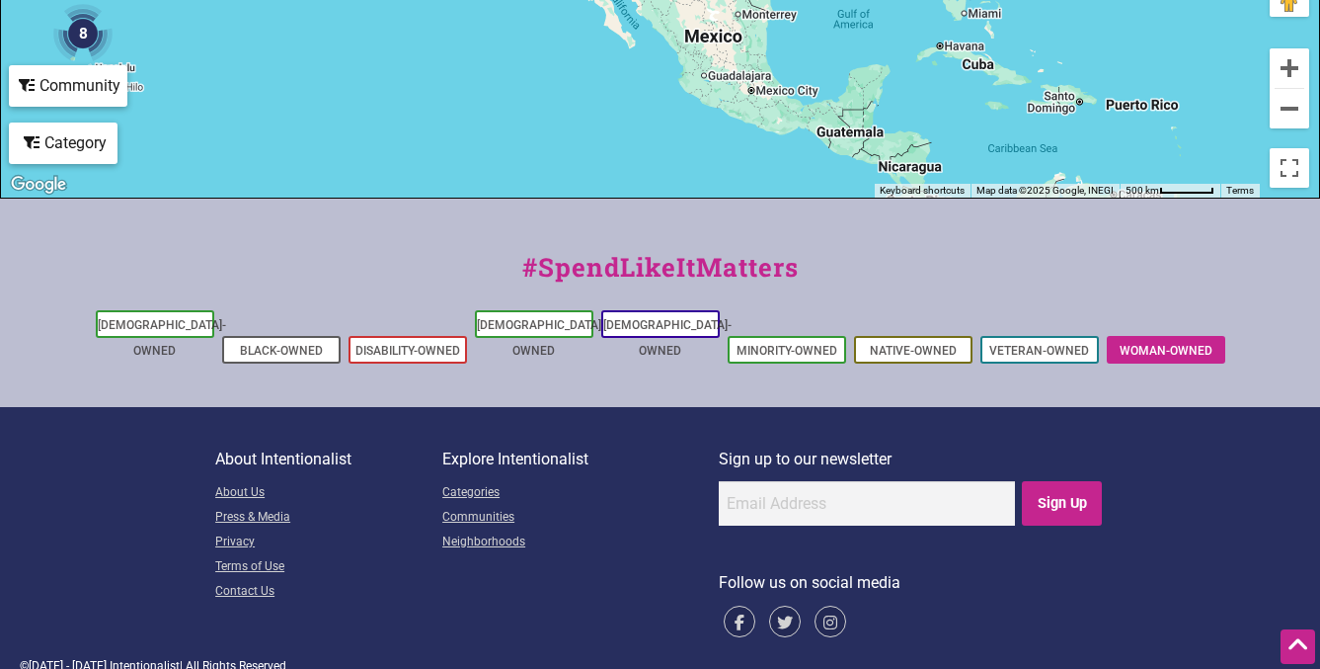
click at [1158, 344] on link "Woman-Owned" at bounding box center [1166, 351] width 93 height 14
